Goal: Information Seeking & Learning: Learn about a topic

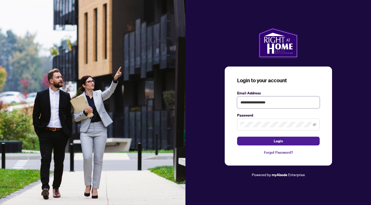
type input "**********"
click at [274, 141] on span "Login" at bounding box center [277, 141] width 9 height 8
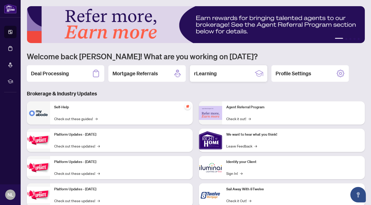
click at [212, 74] on h2 "rLearning" at bounding box center [205, 73] width 23 height 7
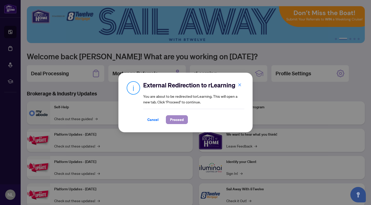
click at [180, 120] on span "Proceed" at bounding box center [177, 119] width 14 height 8
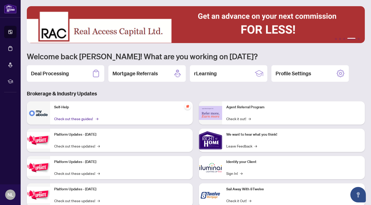
click at [67, 119] on link "Check out these guides! →" at bounding box center [75, 119] width 43 height 6
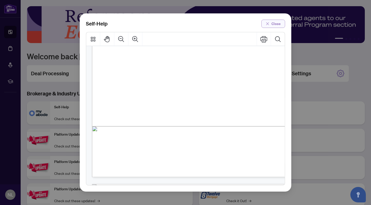
click at [271, 23] on button "Close" at bounding box center [273, 24] width 24 height 8
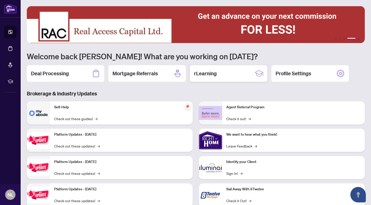
click at [210, 74] on h2 "rLearning" at bounding box center [205, 73] width 23 height 7
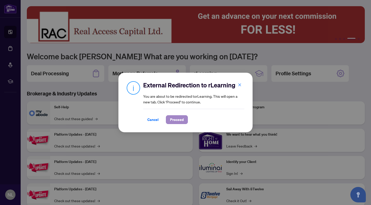
click at [182, 118] on span "Proceed" at bounding box center [177, 119] width 14 height 8
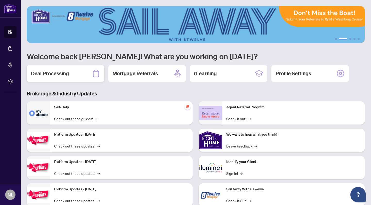
click at [60, 72] on h2 "Deal Processing" at bounding box center [50, 73] width 38 height 7
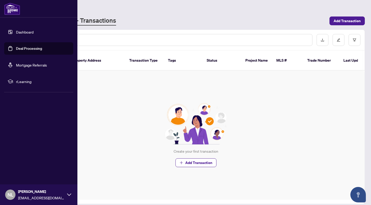
click at [23, 33] on link "Dashboard" at bounding box center [25, 32] width 18 height 5
